Goal: Task Accomplishment & Management: Complete application form

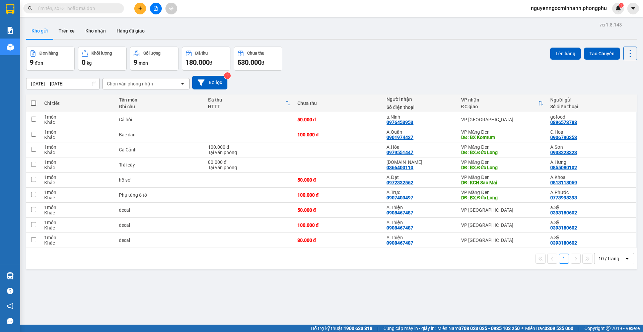
click at [82, 9] on input "text" at bounding box center [76, 8] width 79 height 7
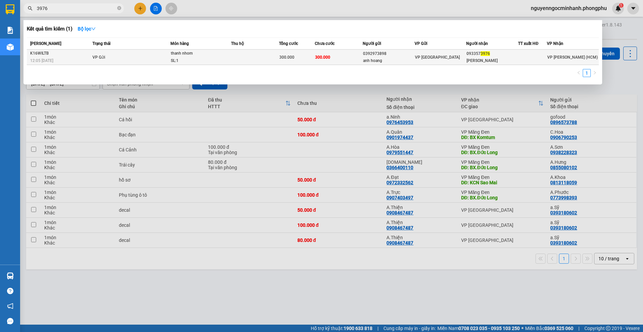
type input "3976"
copy div "093357 3976"
drag, startPoint x: 466, startPoint y: 53, endPoint x: 494, endPoint y: 53, distance: 27.5
click at [494, 53] on div "093357 3976" at bounding box center [491, 53] width 51 height 7
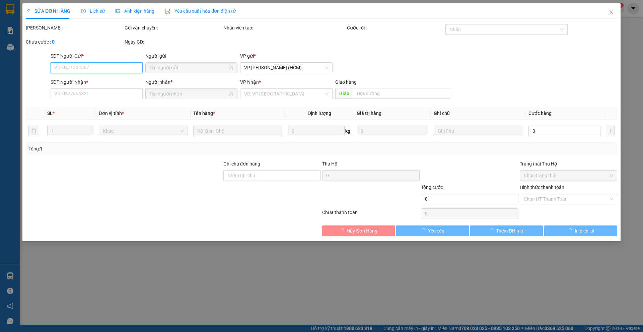
type input "0392973898"
type input "anh hoang"
type input "0933573976"
type input "[PERSON_NAME]"
type input "300.000"
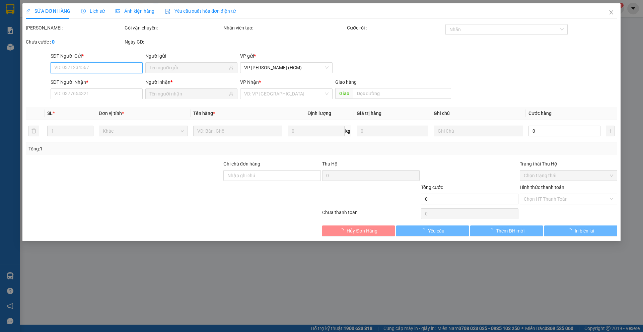
type input "300.000"
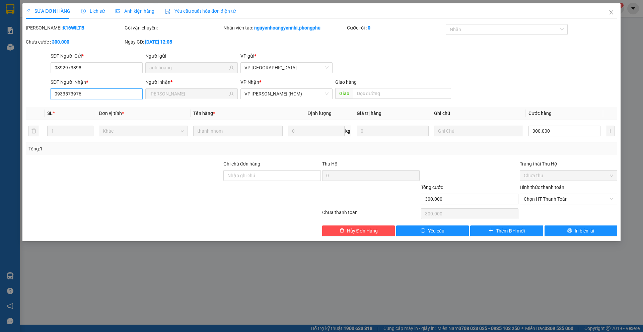
drag, startPoint x: 94, startPoint y: 94, endPoint x: 18, endPoint y: 90, distance: 76.4
click at [18, 90] on div "SỬA ĐƠN HÀNG Lịch sử Ảnh kiện hàng Yêu cầu xuất hóa đơn điện tử Total Paid Fee …" at bounding box center [321, 166] width 643 height 332
click at [612, 12] on icon "close" at bounding box center [610, 12] width 5 height 5
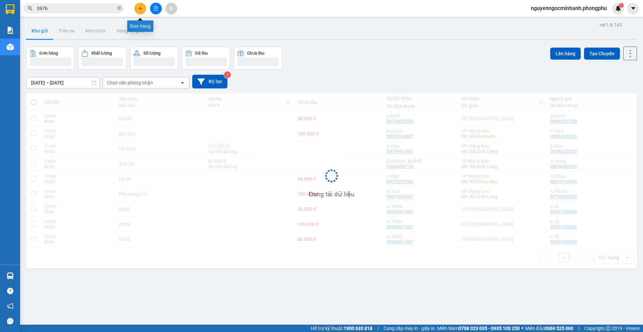
click at [142, 6] on icon "plus" at bounding box center [140, 8] width 5 height 5
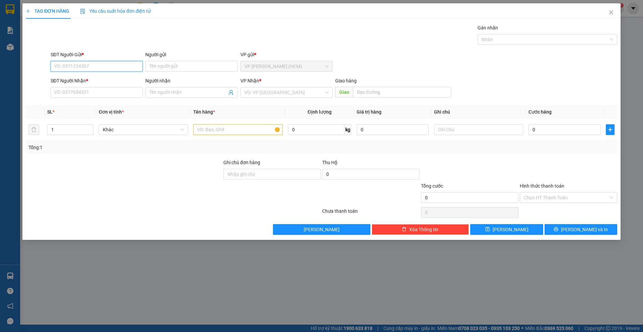
click at [112, 63] on input "SĐT Người Gửi *" at bounding box center [97, 66] width 92 height 11
type input "0908912568"
click at [160, 65] on input "Người gửi" at bounding box center [191, 66] width 92 height 11
click at [98, 92] on input "SĐT Người Nhận *" at bounding box center [97, 92] width 92 height 11
type input "0964173363"
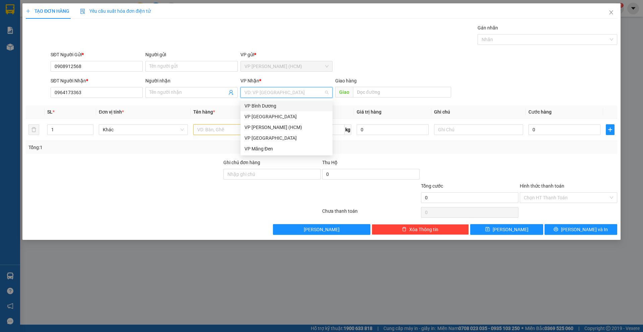
click at [290, 90] on input "search" at bounding box center [283, 92] width 79 height 10
click at [290, 115] on div "VP [GEOGRAPHIC_DATA]" at bounding box center [286, 116] width 84 height 7
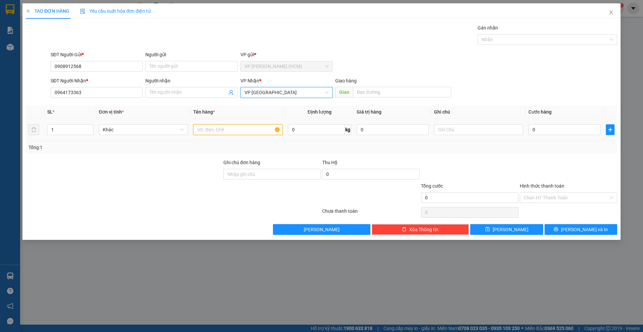
click at [244, 130] on input "text" at bounding box center [237, 129] width 89 height 11
type input "thùng giấy"
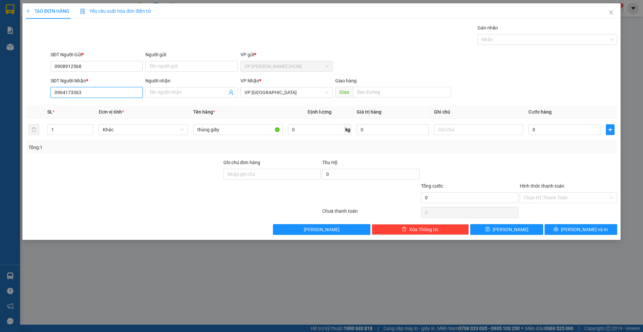
drag, startPoint x: 86, startPoint y: 91, endPoint x: 43, endPoint y: 96, distance: 43.4
click at [43, 96] on div "SĐT Người Nhận * 0964173363 0964173363 Người nhận Tên người nhận VP Nhận * VP Đ…" at bounding box center [321, 88] width 593 height 23
click at [415, 47] on div "Gán nhãn Nhãn" at bounding box center [333, 35] width 569 height 23
click at [339, 128] on input "0" at bounding box center [316, 129] width 57 height 11
type input "4"
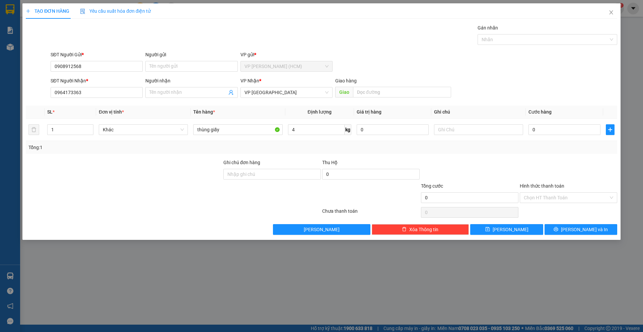
click at [450, 64] on div "SĐT Người Gửi * 0908912568 Người gửi Tên người gửi VP gửi * VP [PERSON_NAME] (H…" at bounding box center [333, 62] width 569 height 23
click at [568, 130] on input "0" at bounding box center [564, 129] width 72 height 11
type input "5"
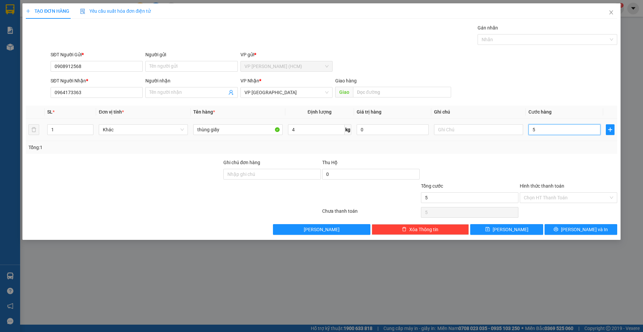
type input "50"
type input "500"
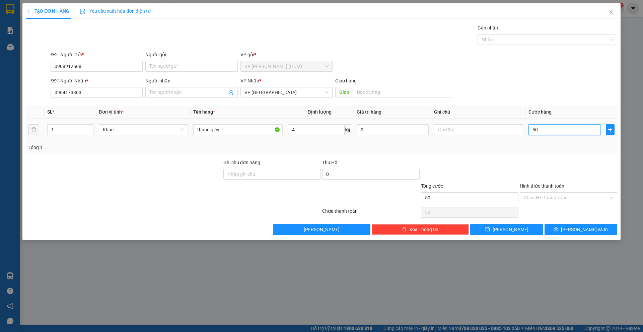
type input "500"
type input "5.000"
type input "50.000"
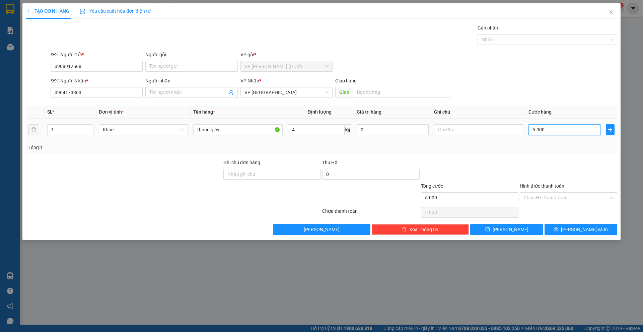
type input "50.000"
click at [573, 92] on div "SĐT Người Nhận * 0964173363 Người nhận Tên người nhận VP Nhận * VP Đà Lạt Giao …" at bounding box center [333, 88] width 569 height 23
click at [553, 131] on input "50.000" at bounding box center [564, 129] width 72 height 11
type input "6"
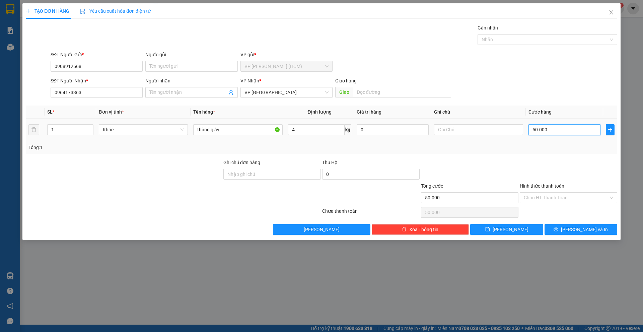
type input "6"
type input "65"
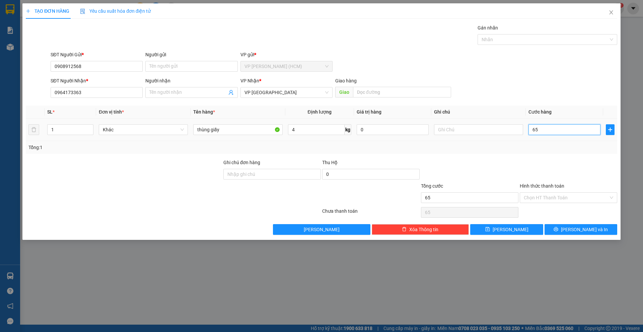
type input "650"
type input "65"
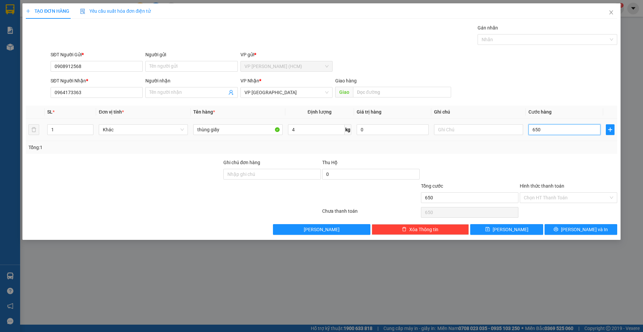
type input "65"
type input "6"
type input "60"
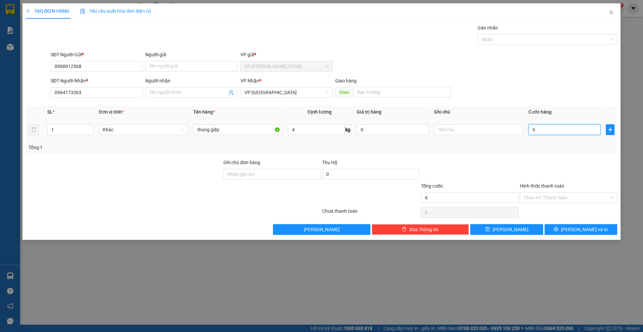
type input "60"
type input "600"
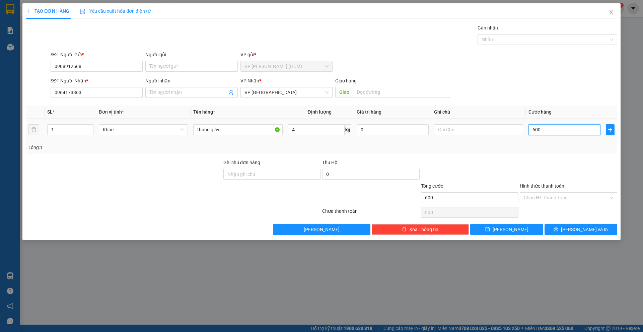
type input "6.000"
type input "60.000"
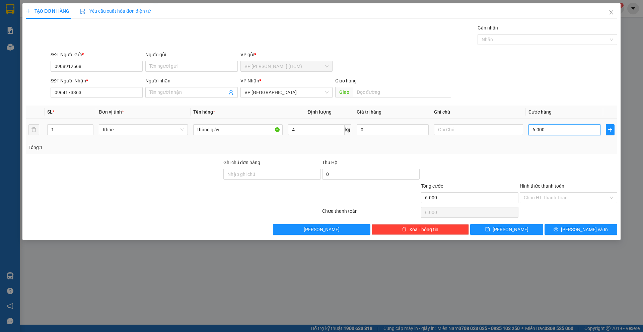
type input "60.000"
click at [200, 146] on div "Tổng: 1" at bounding box center [138, 147] width 220 height 7
click at [169, 91] on input "Người nhận" at bounding box center [187, 92] width 77 height 7
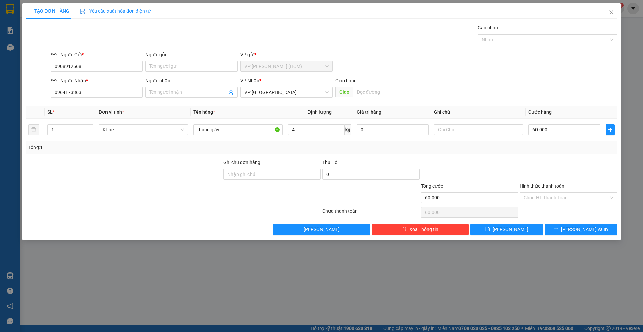
click at [390, 145] on div "Tổng: 1" at bounding box center [321, 147] width 586 height 7
click at [164, 105] on div "Transit Pickup Surcharge Ids Transit Deliver Surcharge Ids Transit Deliver Surc…" at bounding box center [321, 129] width 591 height 211
click at [404, 149] on div "Tổng: 1" at bounding box center [321, 147] width 586 height 7
click at [584, 230] on span "[PERSON_NAME] và In" at bounding box center [584, 229] width 47 height 7
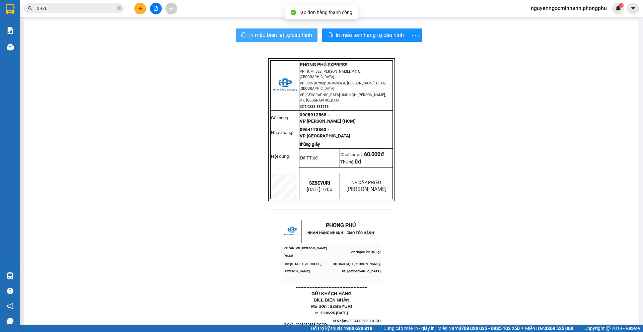
click at [273, 33] on span "In mẫu biên lai tự cấu hình" at bounding box center [280, 35] width 63 height 8
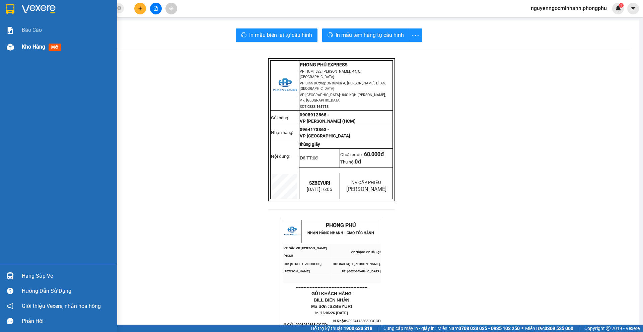
click at [24, 45] on span "Kho hàng" at bounding box center [33, 47] width 23 height 6
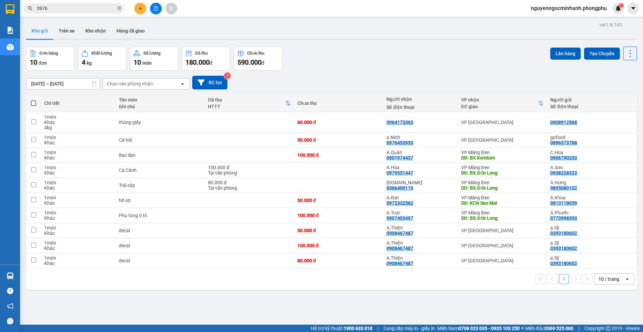
click at [405, 64] on div "Đơn hàng 10 đơn Khối lượng 4 kg Số lượng 10 món Đã thu 180.000 đ Chưa thu 590.0…" at bounding box center [331, 59] width 611 height 24
